Goal: Transaction & Acquisition: Purchase product/service

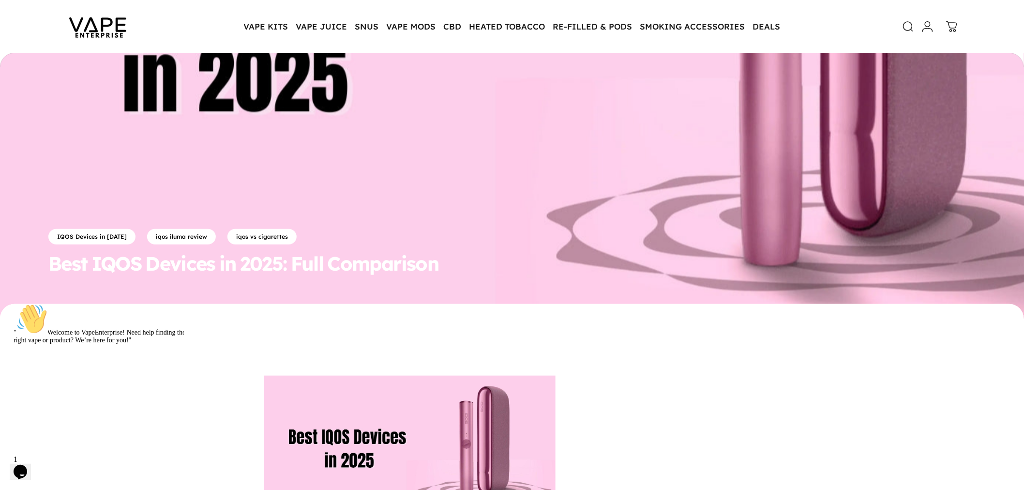
scroll to position [61, 0]
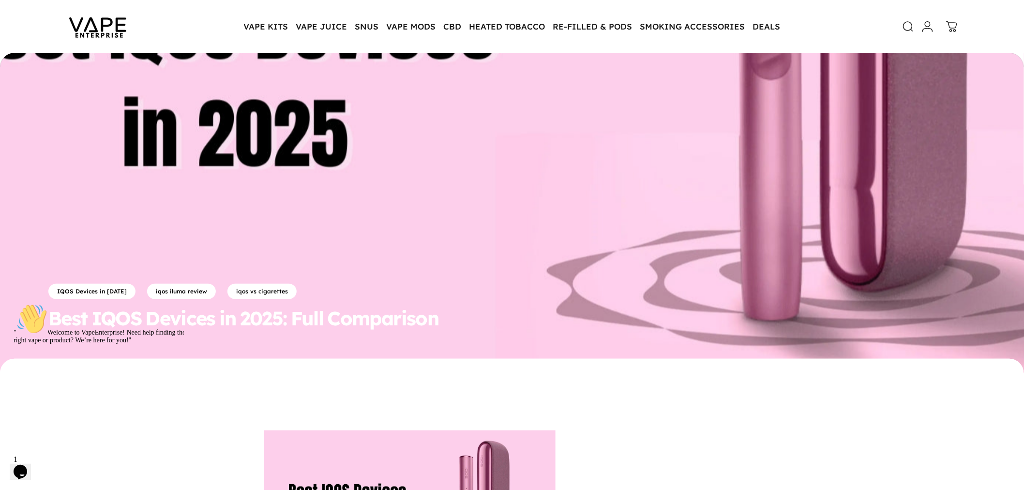
click at [107, 25] on img at bounding box center [97, 26] width 87 height 45
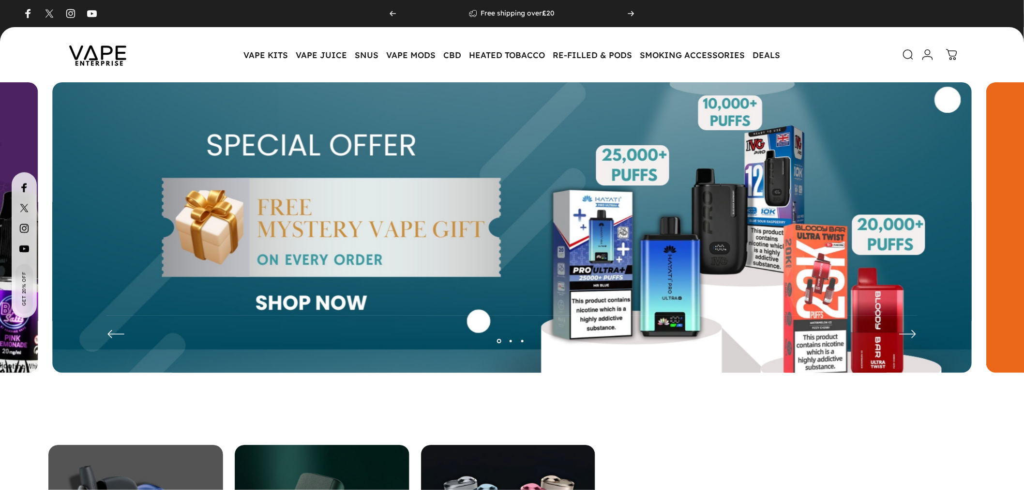
click at [466, 217] on img at bounding box center [511, 234] width 919 height 305
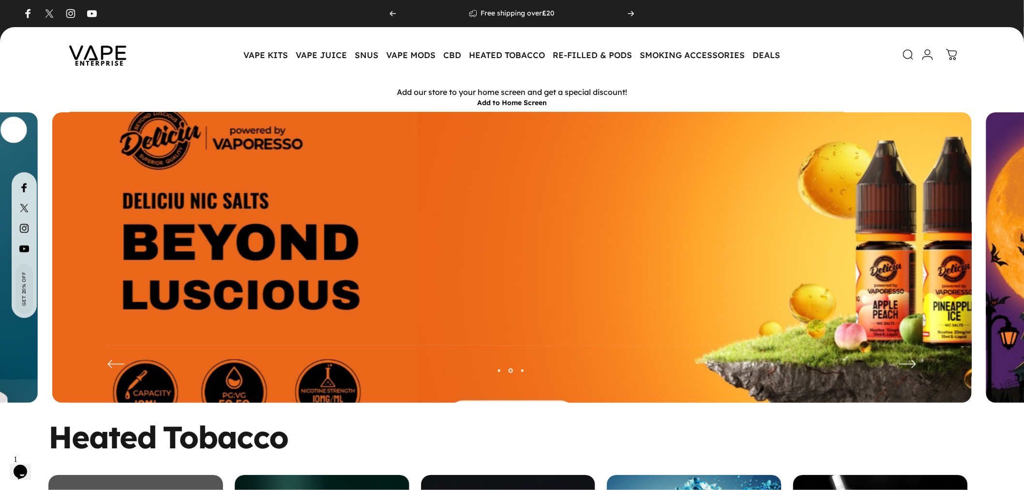
click at [473, 218] on img at bounding box center [511, 264] width 1195 height 396
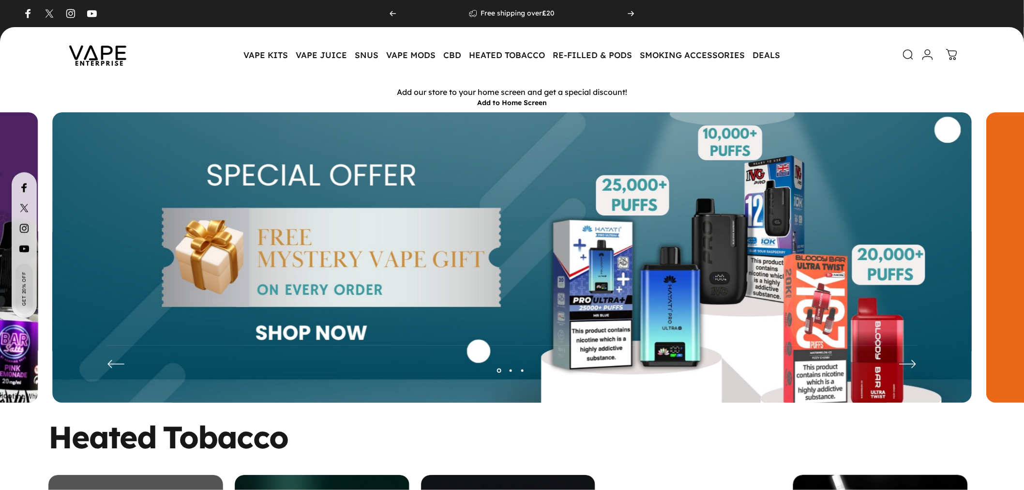
click at [630, 235] on img at bounding box center [511, 264] width 919 height 305
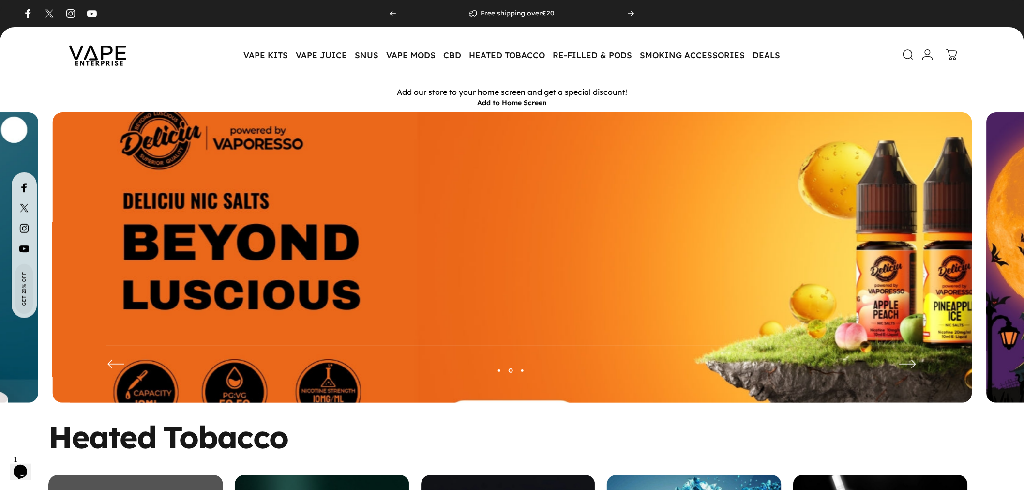
click at [325, 180] on img at bounding box center [512, 264] width 1195 height 396
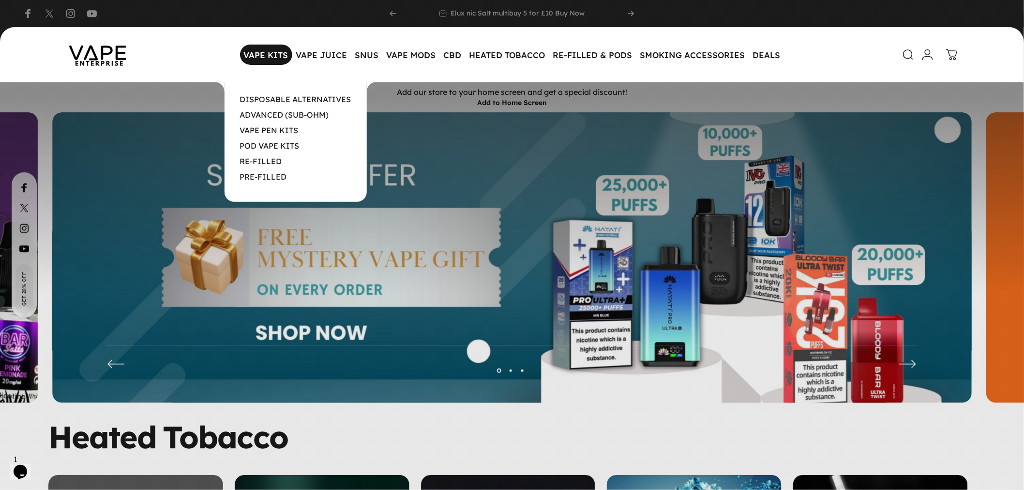
click at [260, 56] on magnet-element "VAPE KITS VAPE KITS" at bounding box center [266, 55] width 52 height 20
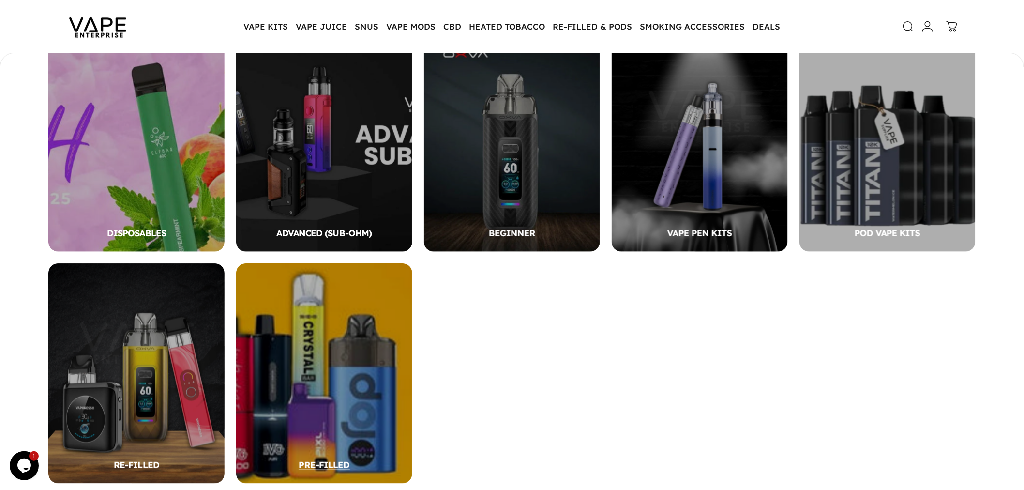
scroll to position [320, 0]
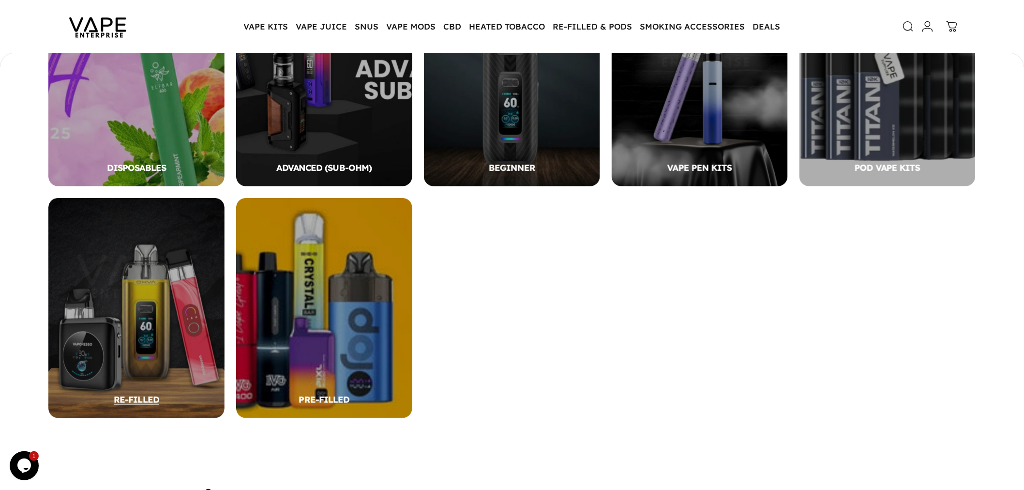
click at [161, 298] on div "RE-FILLED" at bounding box center [136, 308] width 176 height 220
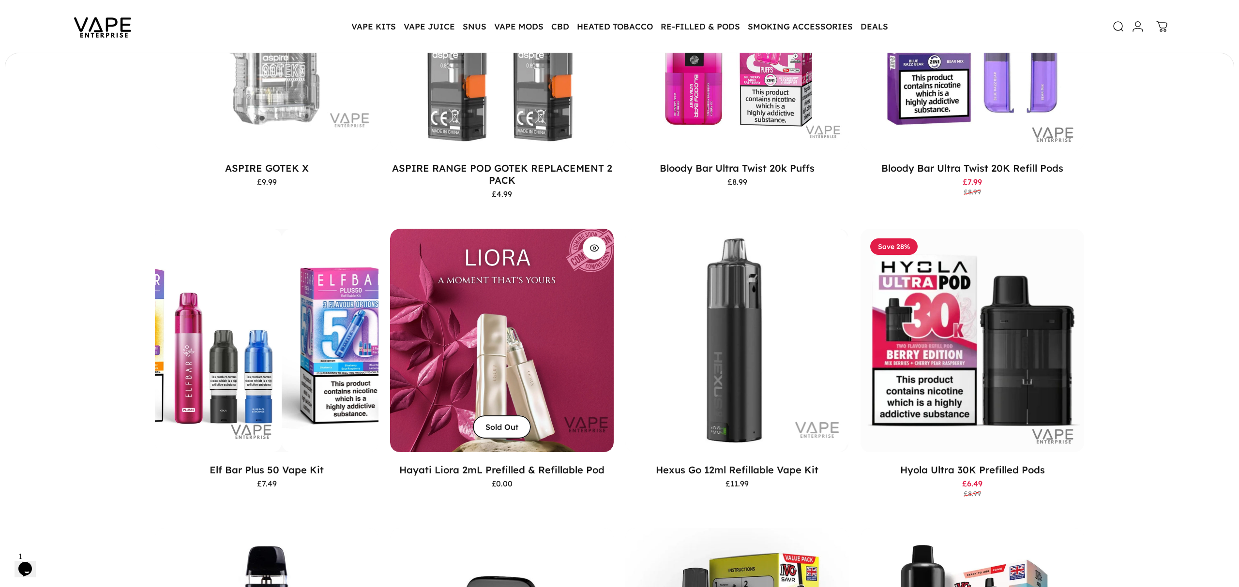
scroll to position [191, 0]
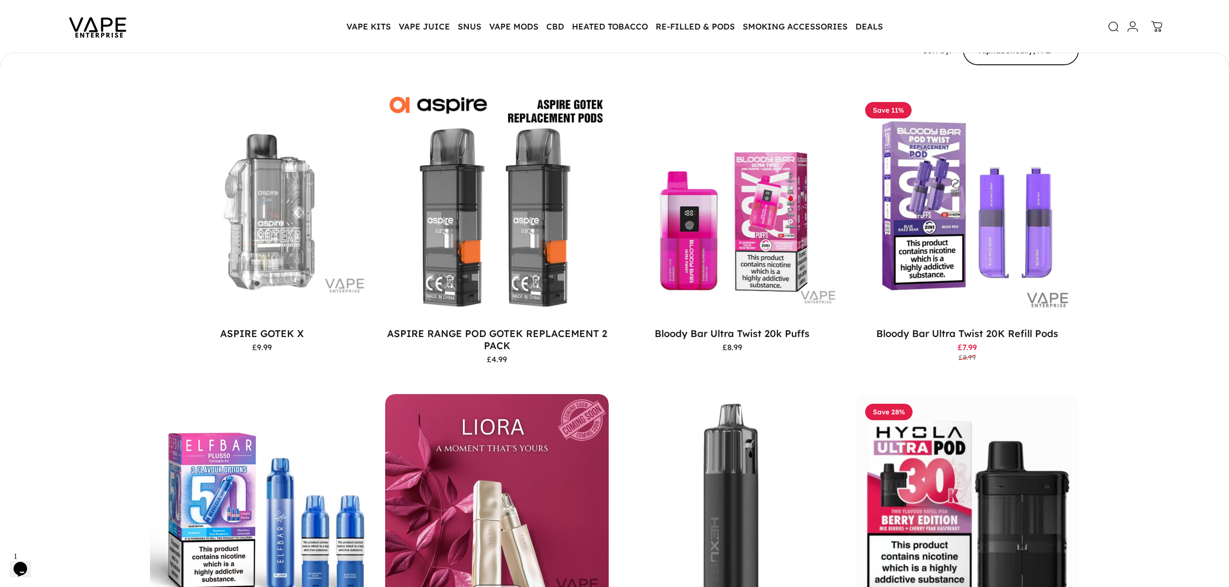
click at [1023, 28] on icon at bounding box center [1114, 27] width 12 height 12
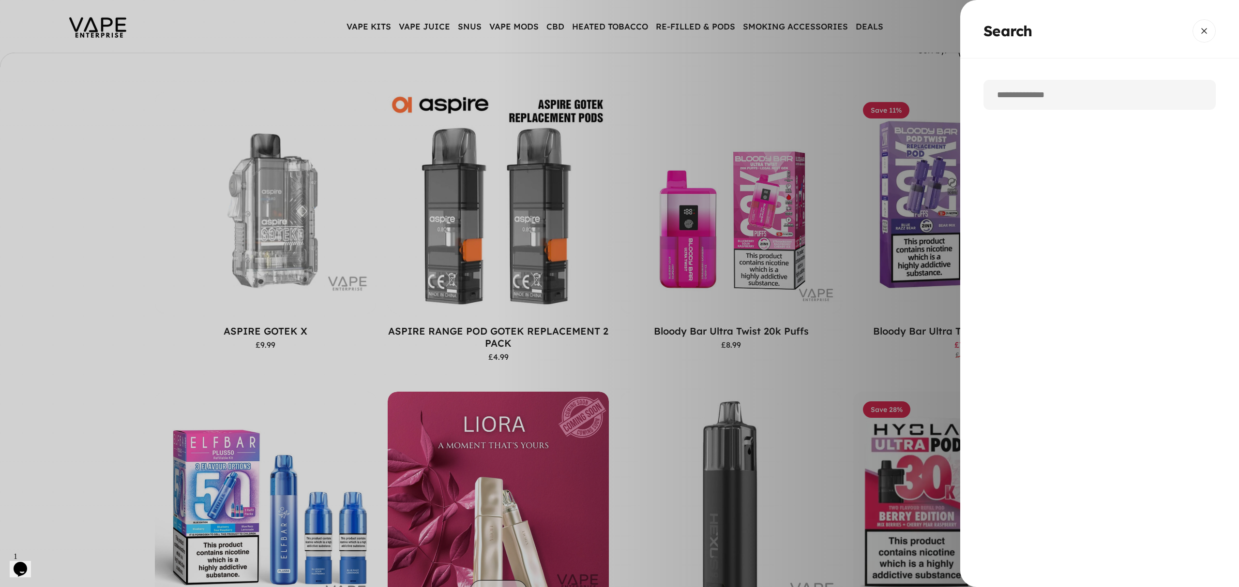
click at [1023, 97] on input "Search" at bounding box center [1099, 95] width 232 height 30
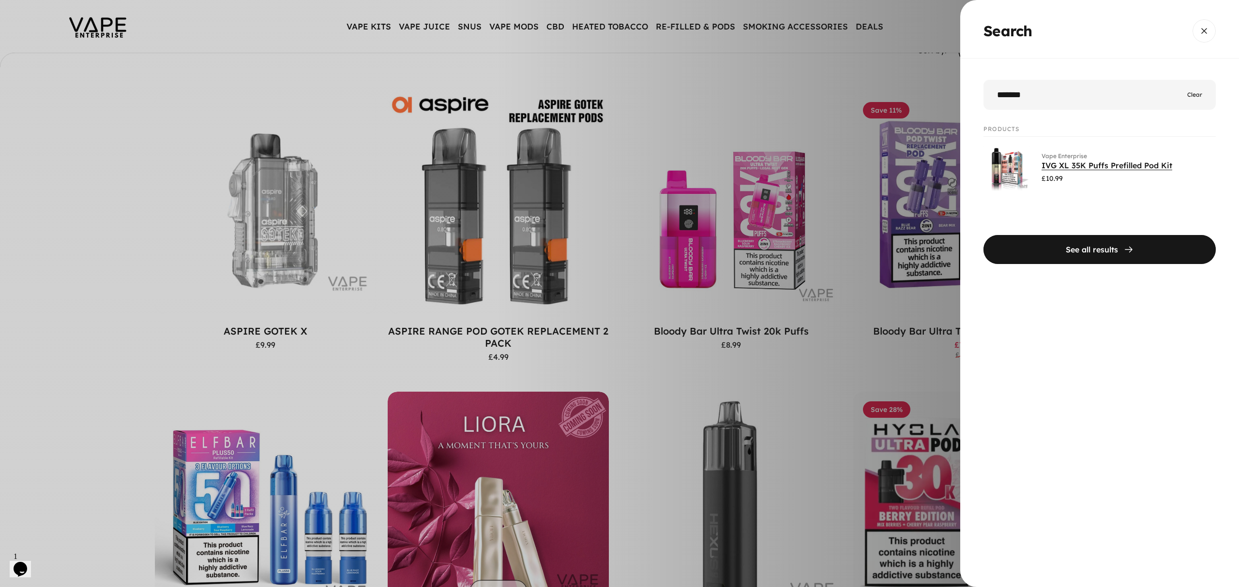
type input "*******"
click at [1023, 165] on link "IVG XL 35K Puffs Prefilled Pod Kit" at bounding box center [1106, 166] width 131 height 10
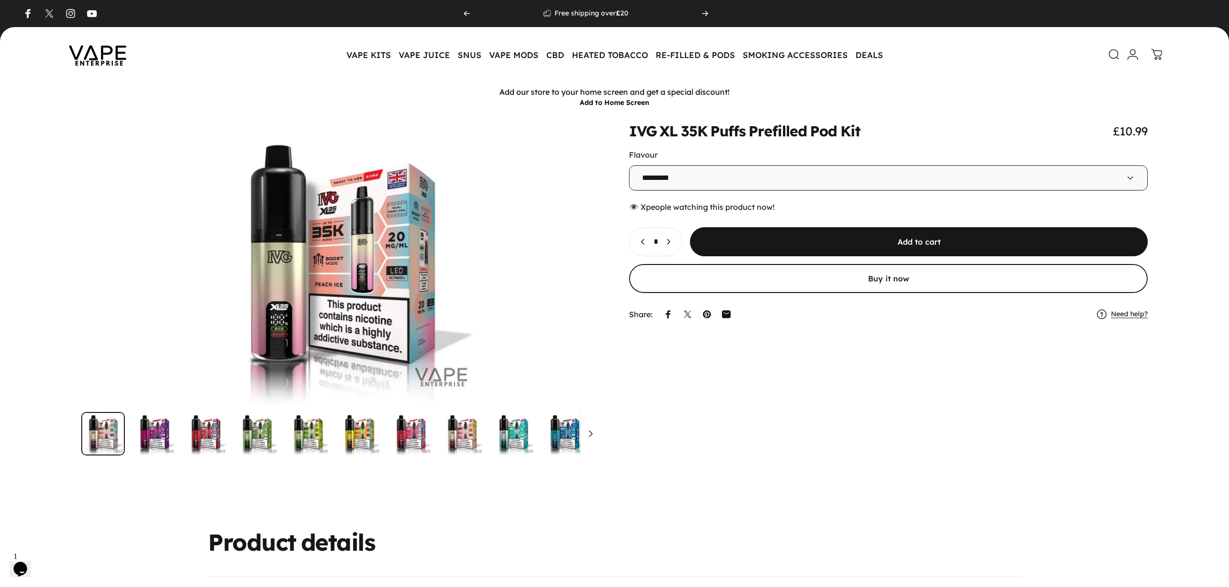
click at [1112, 53] on icon at bounding box center [1114, 55] width 12 height 12
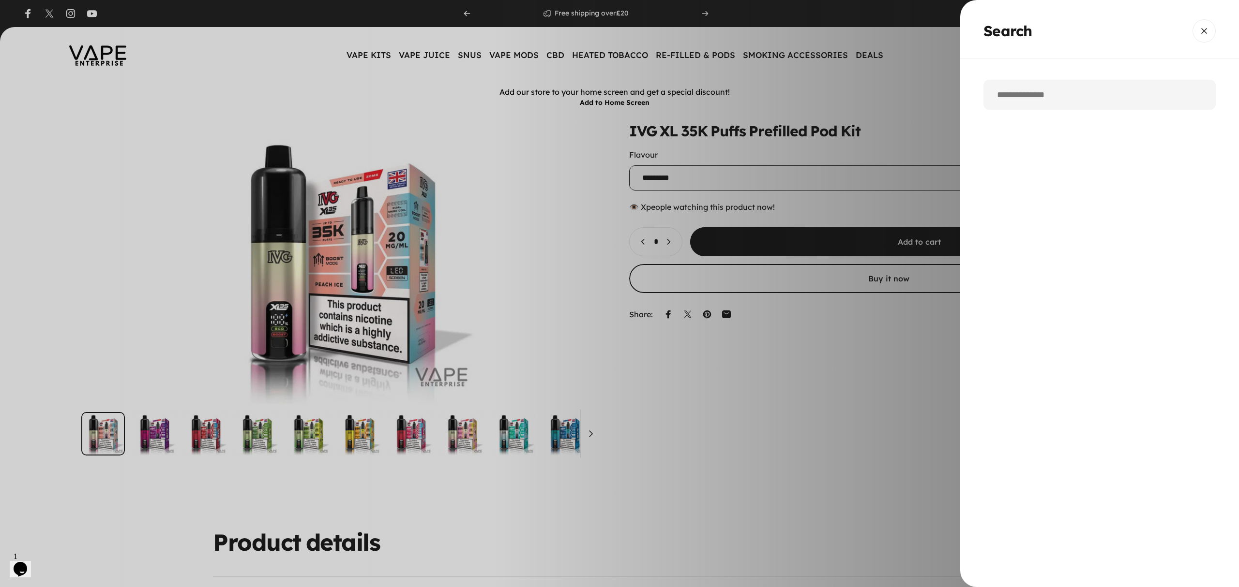
click at [1088, 98] on input "Search" at bounding box center [1099, 95] width 232 height 30
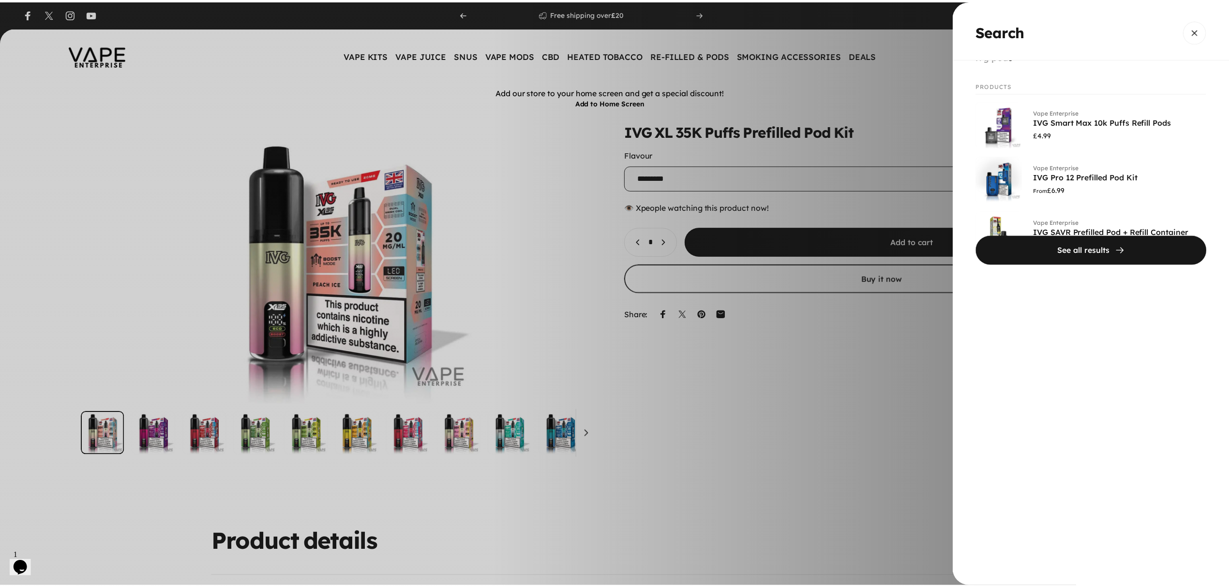
scroll to position [135, 0]
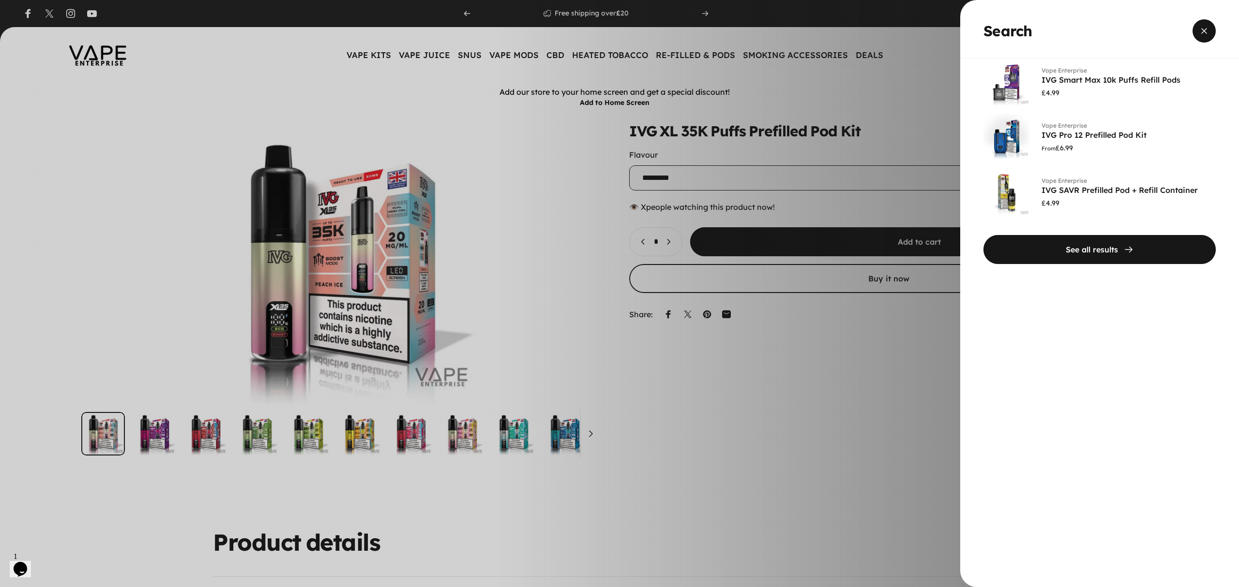
type input "*******"
click at [1208, 28] on span "Close" at bounding box center [1204, 31] width 35 height 46
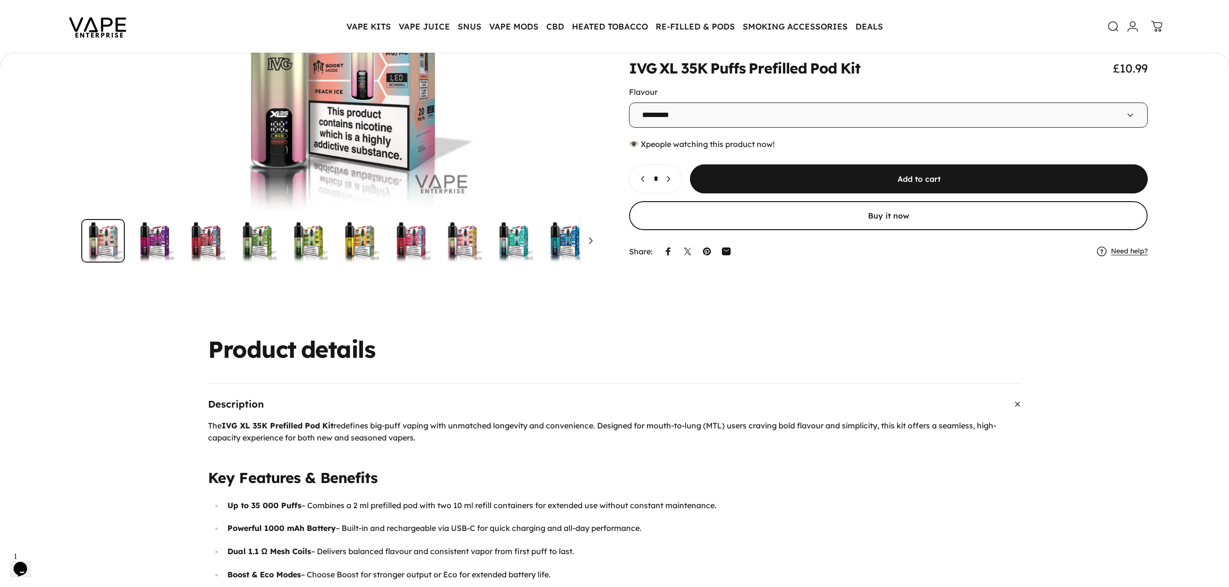
scroll to position [0, 0]
